Goal: Information Seeking & Learning: Check status

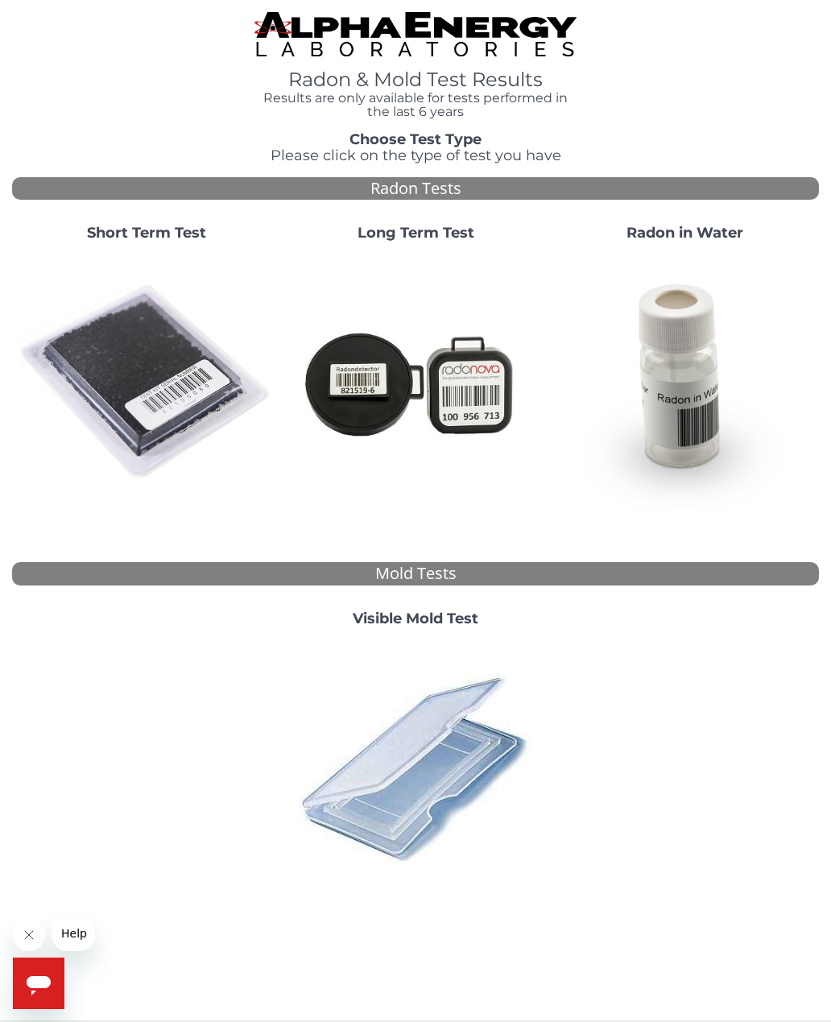
scroll to position [10, 0]
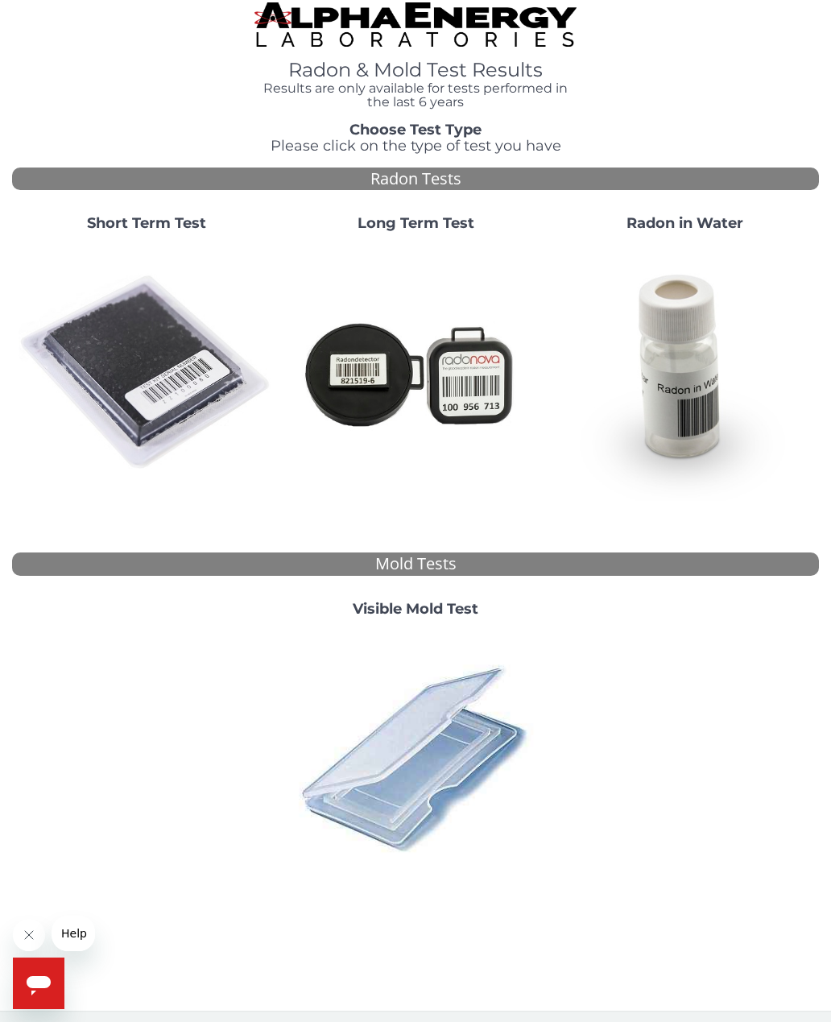
click at [151, 319] on img at bounding box center [147, 373] width 256 height 256
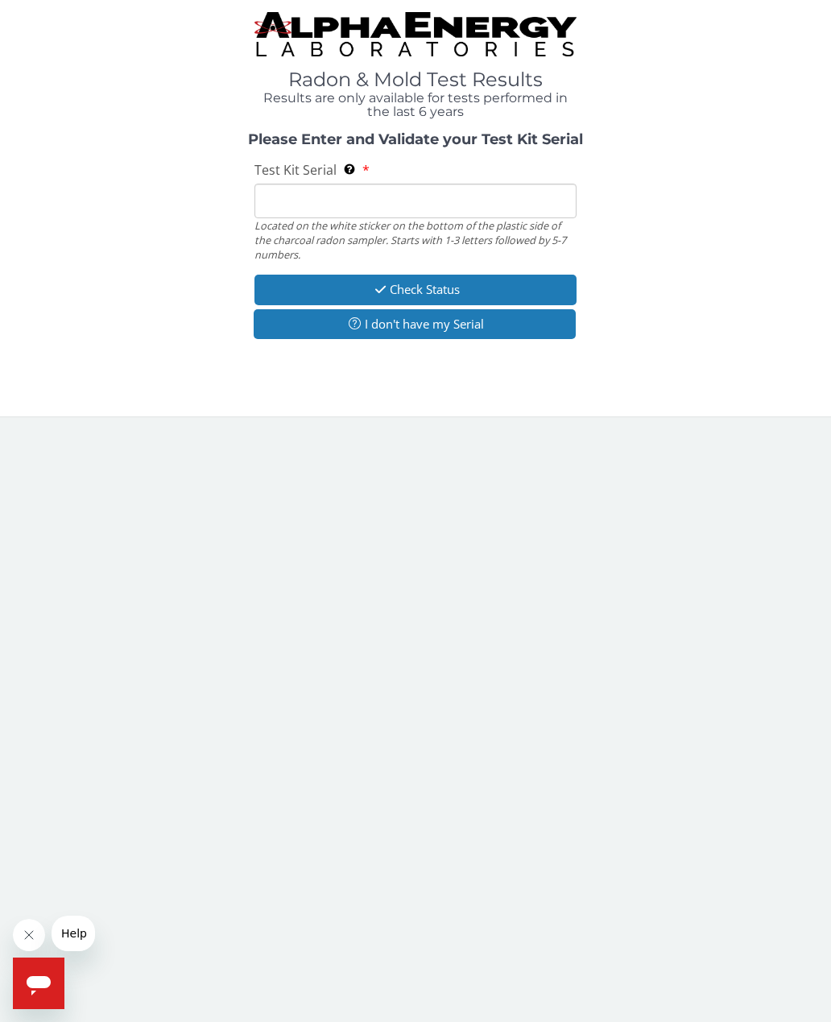
click at [289, 203] on input "Test Kit Serial Located on the white sticker on the bottom of the plastic side …" at bounding box center [415, 201] width 323 height 35
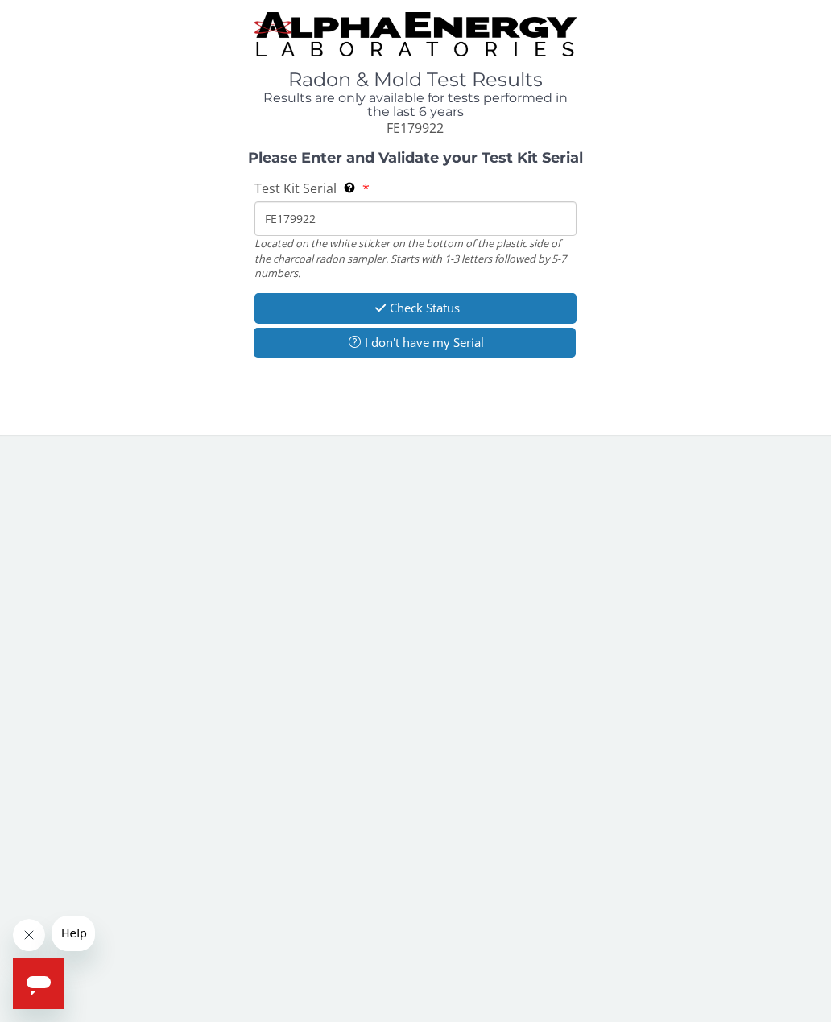
type input "FE179922"
click at [451, 300] on button "Check Status" at bounding box center [415, 308] width 323 height 30
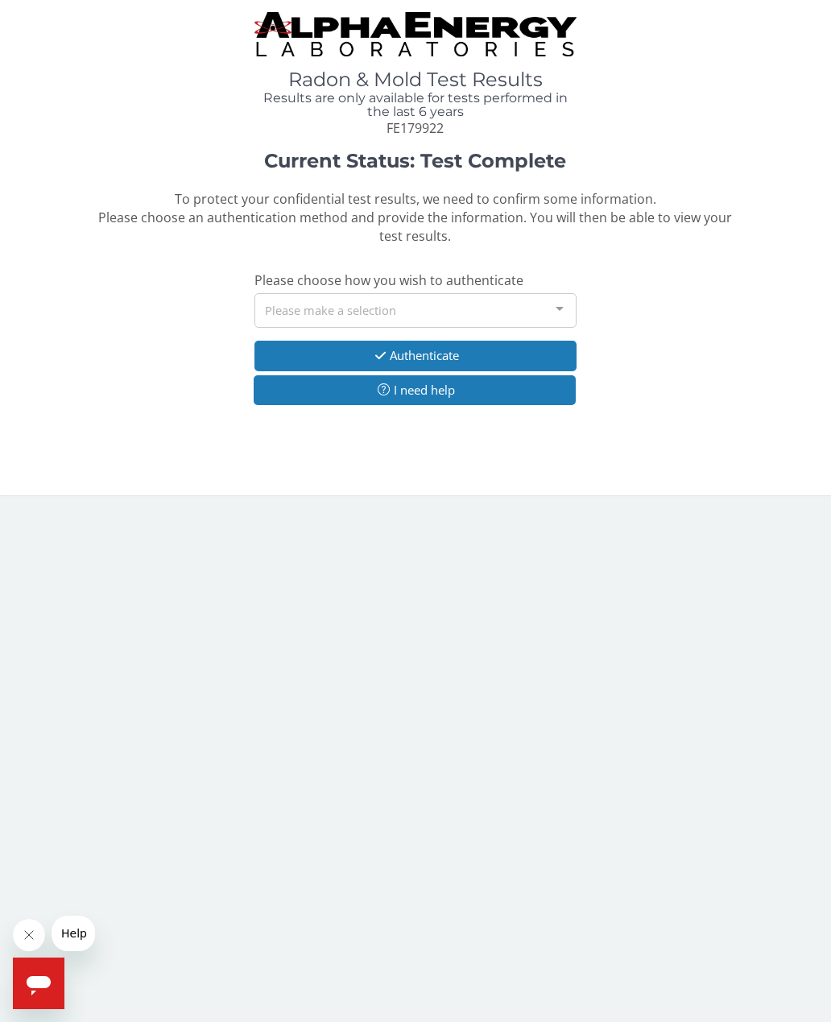
click at [552, 304] on div at bounding box center [560, 309] width 32 height 31
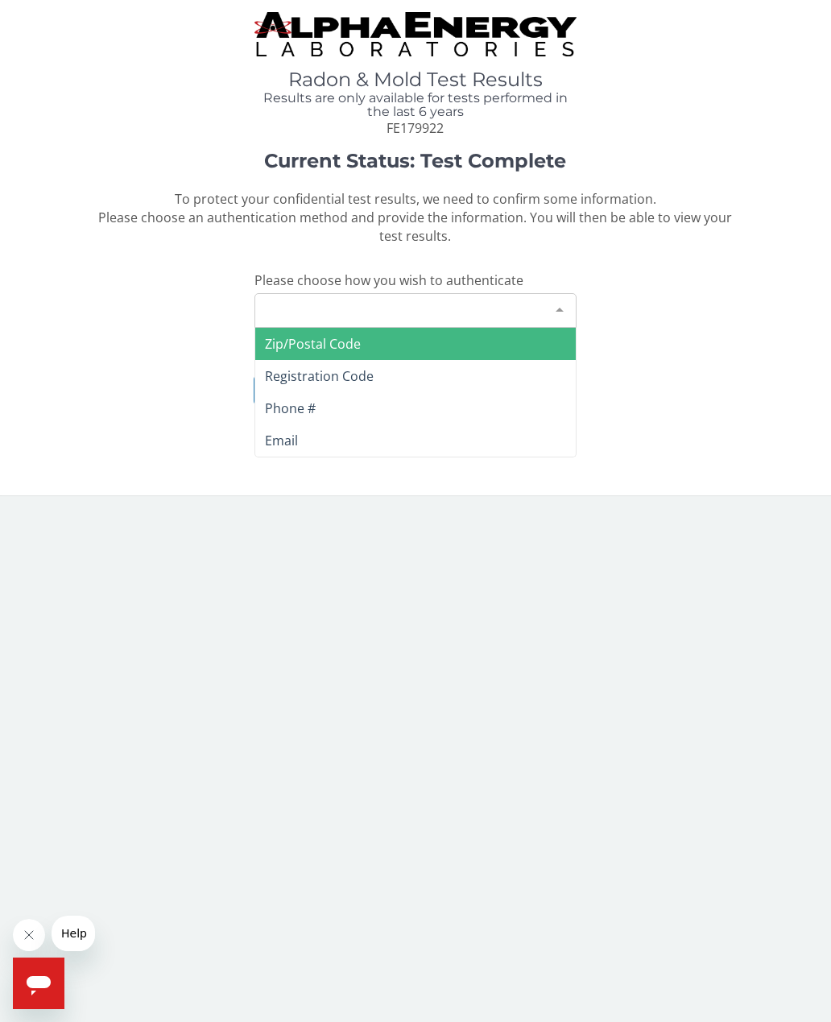
click at [287, 436] on span "Email" at bounding box center [281, 441] width 33 height 18
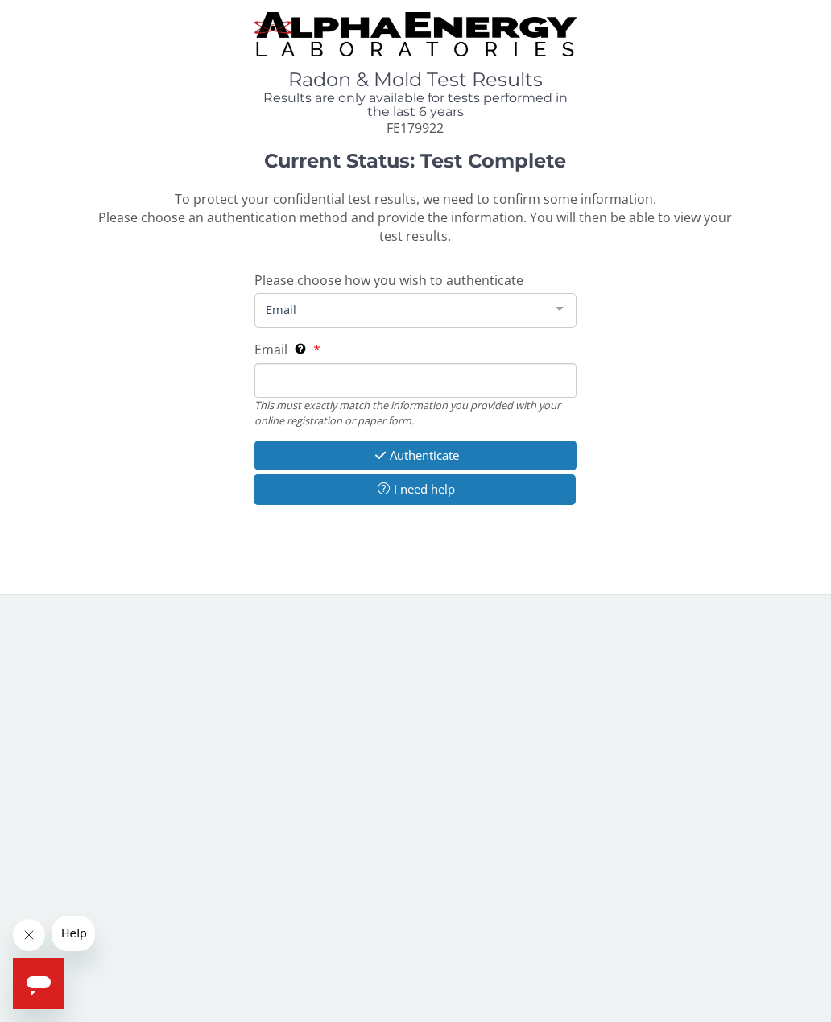
click at [289, 307] on span "Email" at bounding box center [403, 309] width 283 height 18
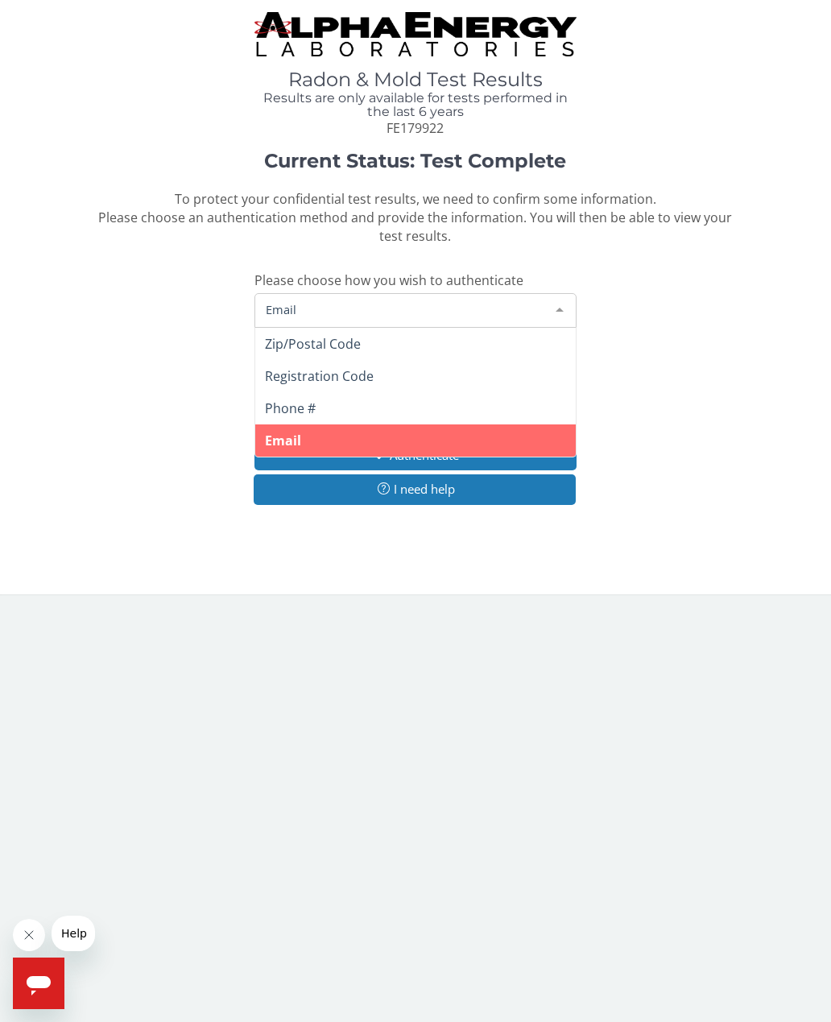
click at [453, 431] on span "Email" at bounding box center [415, 440] width 321 height 32
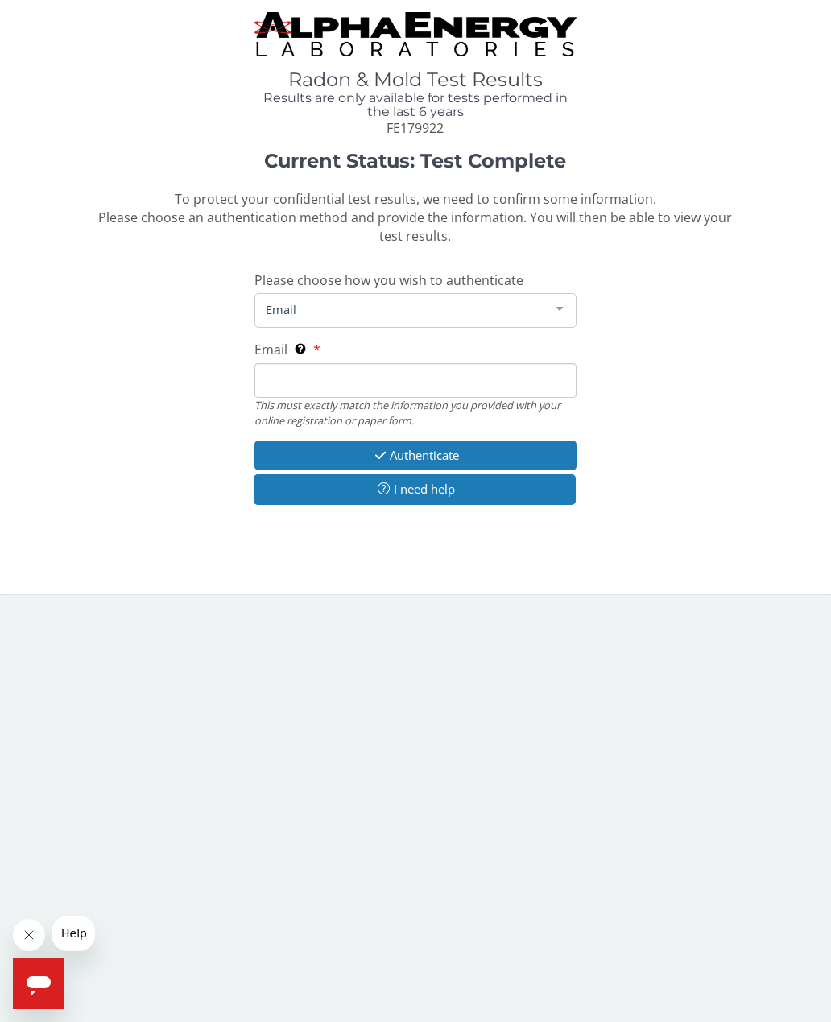
click at [296, 374] on input "Email This must exactly match the information you provided with your online reg…" at bounding box center [415, 380] width 323 height 35
type input "[EMAIL_ADDRESS][DOMAIN_NAME]"
click at [464, 449] on button "Authenticate" at bounding box center [415, 456] width 323 height 30
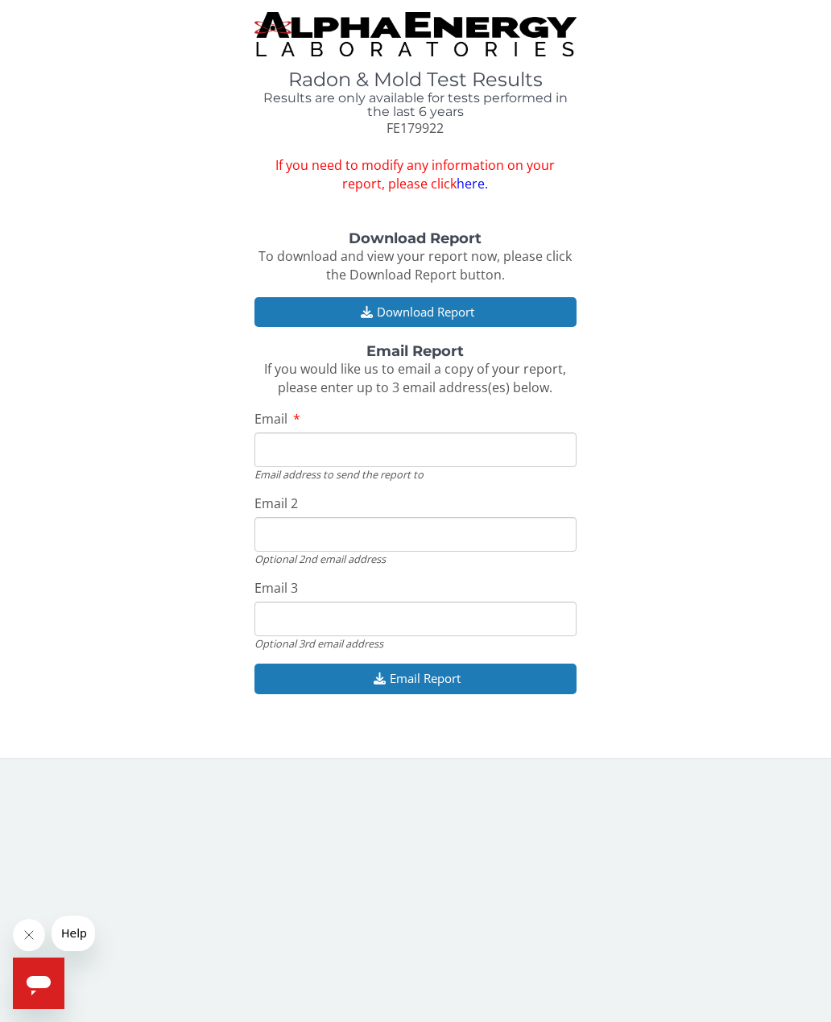
click at [300, 436] on input "Email" at bounding box center [415, 449] width 323 height 35
type input "[EMAIL_ADDRESS][DOMAIN_NAME]"
click at [431, 666] on button "Email Report" at bounding box center [415, 679] width 323 height 30
